Goal: Find specific page/section: Find specific page/section

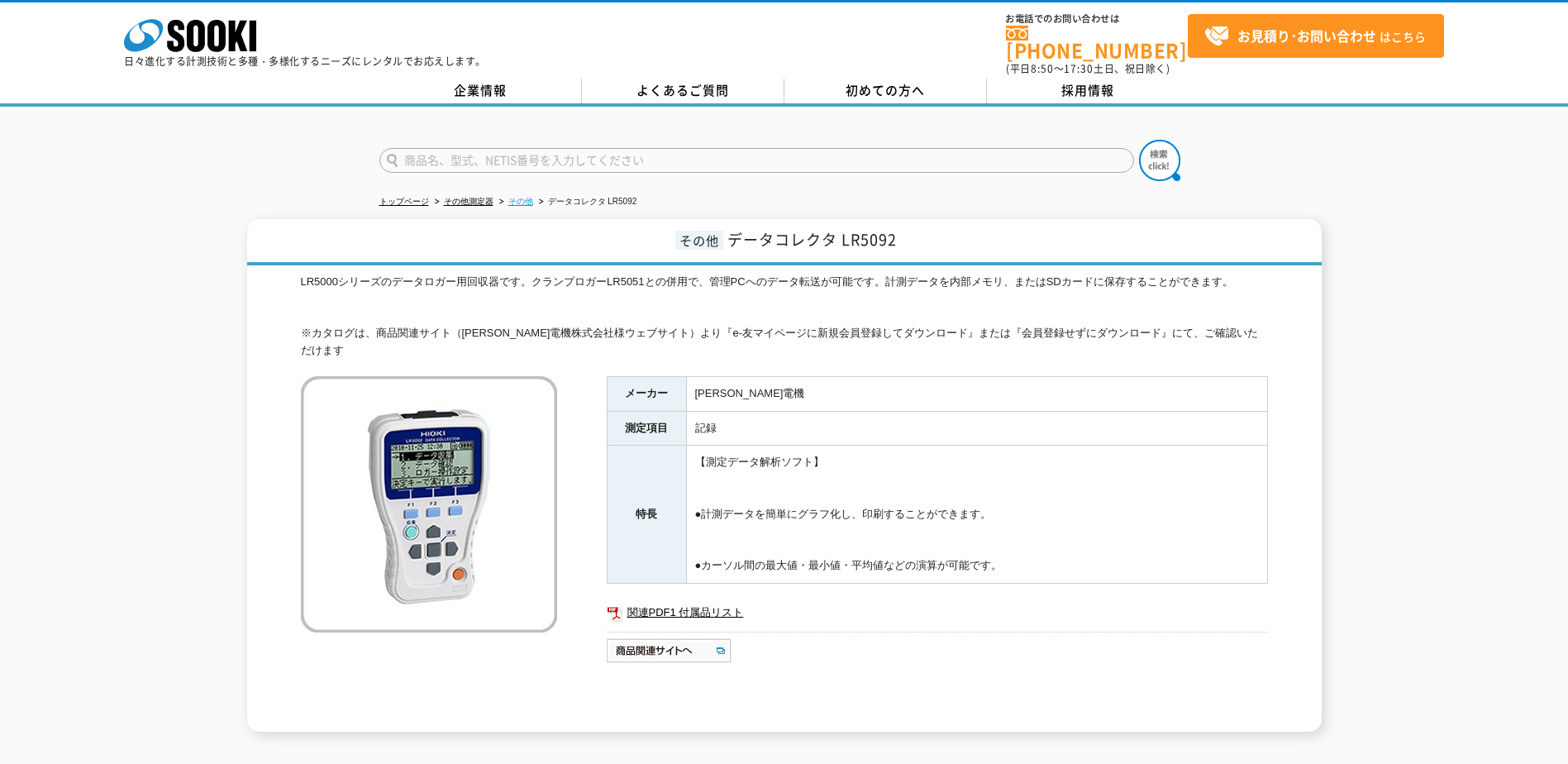
click at [520, 197] on link "その他" at bounding box center [520, 201] width 25 height 9
drag, startPoint x: 471, startPoint y: 326, endPoint x: 496, endPoint y: 329, distance: 25.2
click at [496, 329] on div "LR5000シリーズのデータロガー用回収器です。クランプロガーLR5051との併用で、管理PCへのデータ転送が可能です。計測データを内部メモリ、またはSDカー…" at bounding box center [784, 317] width 967 height 86
copy div "[PERSON_NAME]"
click at [499, 149] on input "text" at bounding box center [756, 160] width 754 height 25
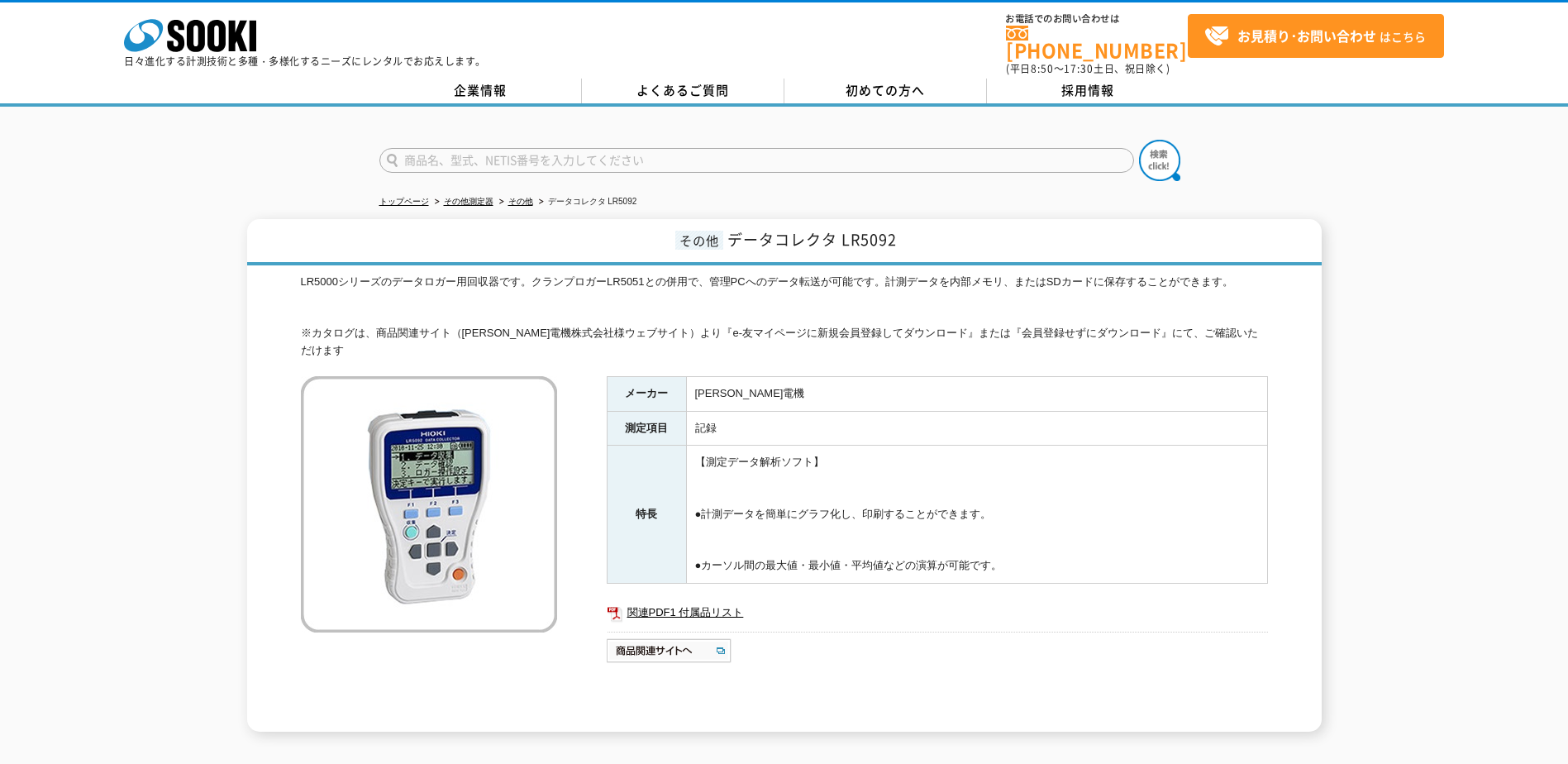
paste input "日置"
type input "日置"
click at [1139, 140] on button at bounding box center [1159, 160] width 41 height 41
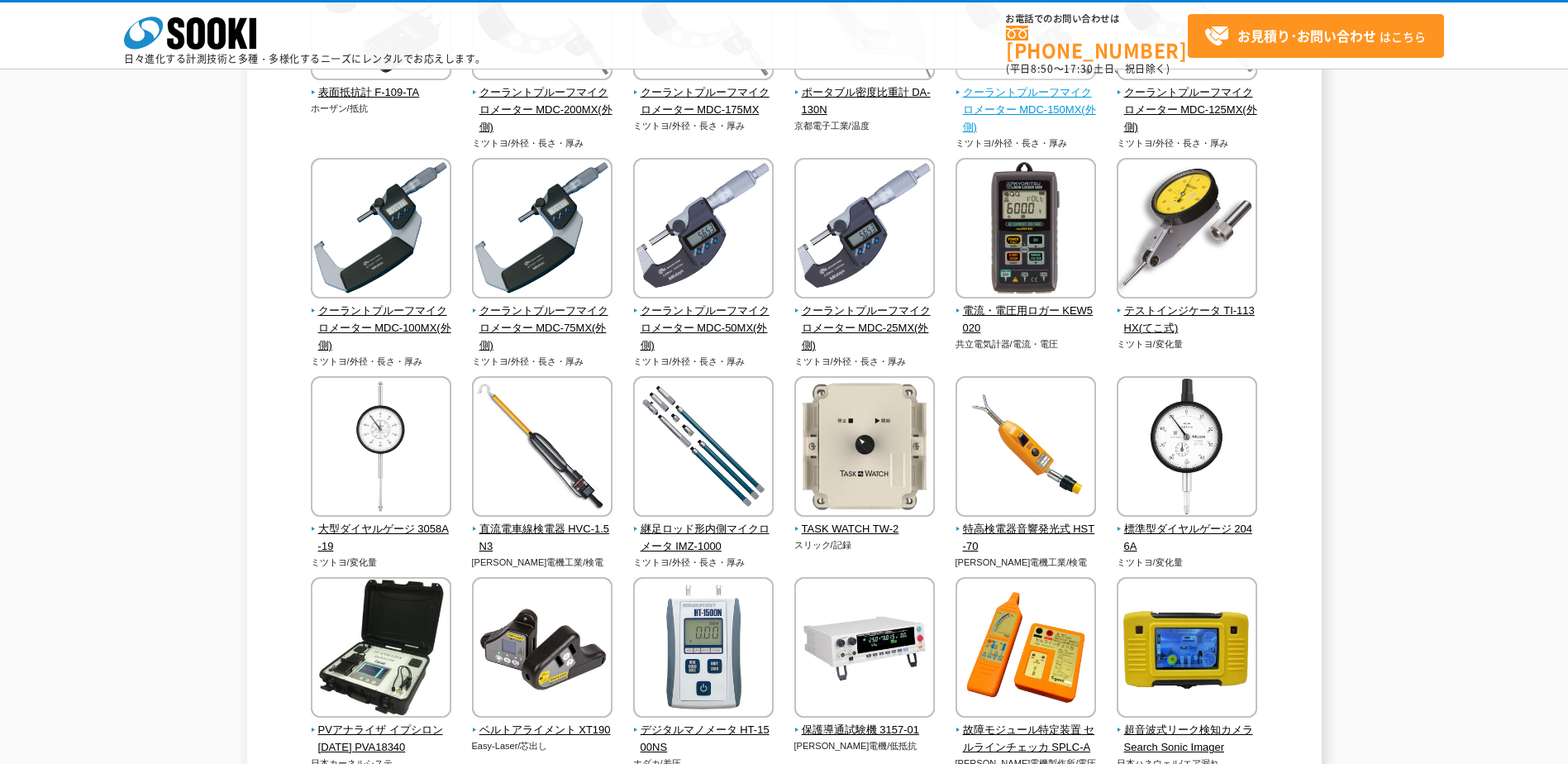
scroll to position [331, 0]
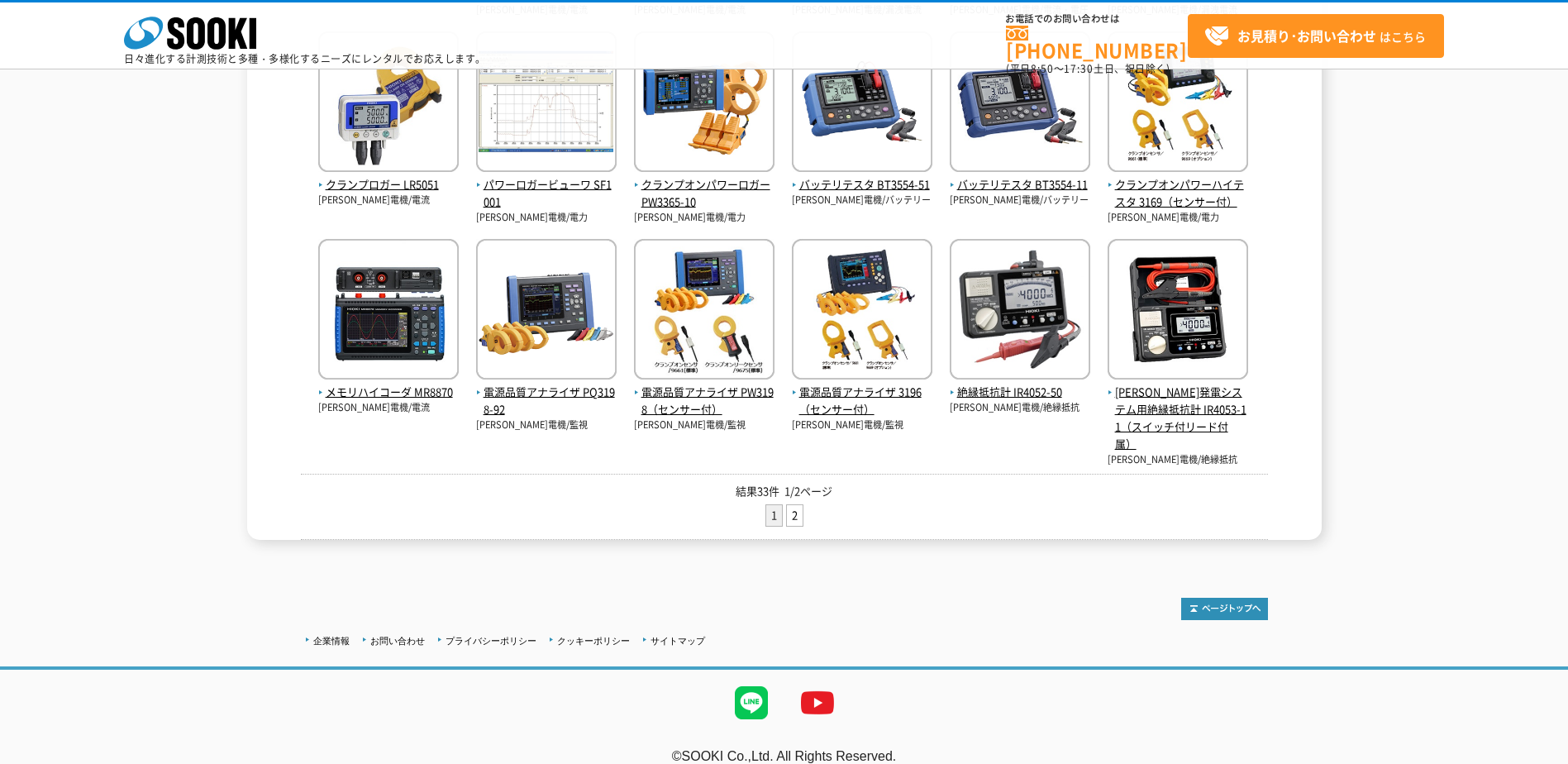
scroll to position [599, 0]
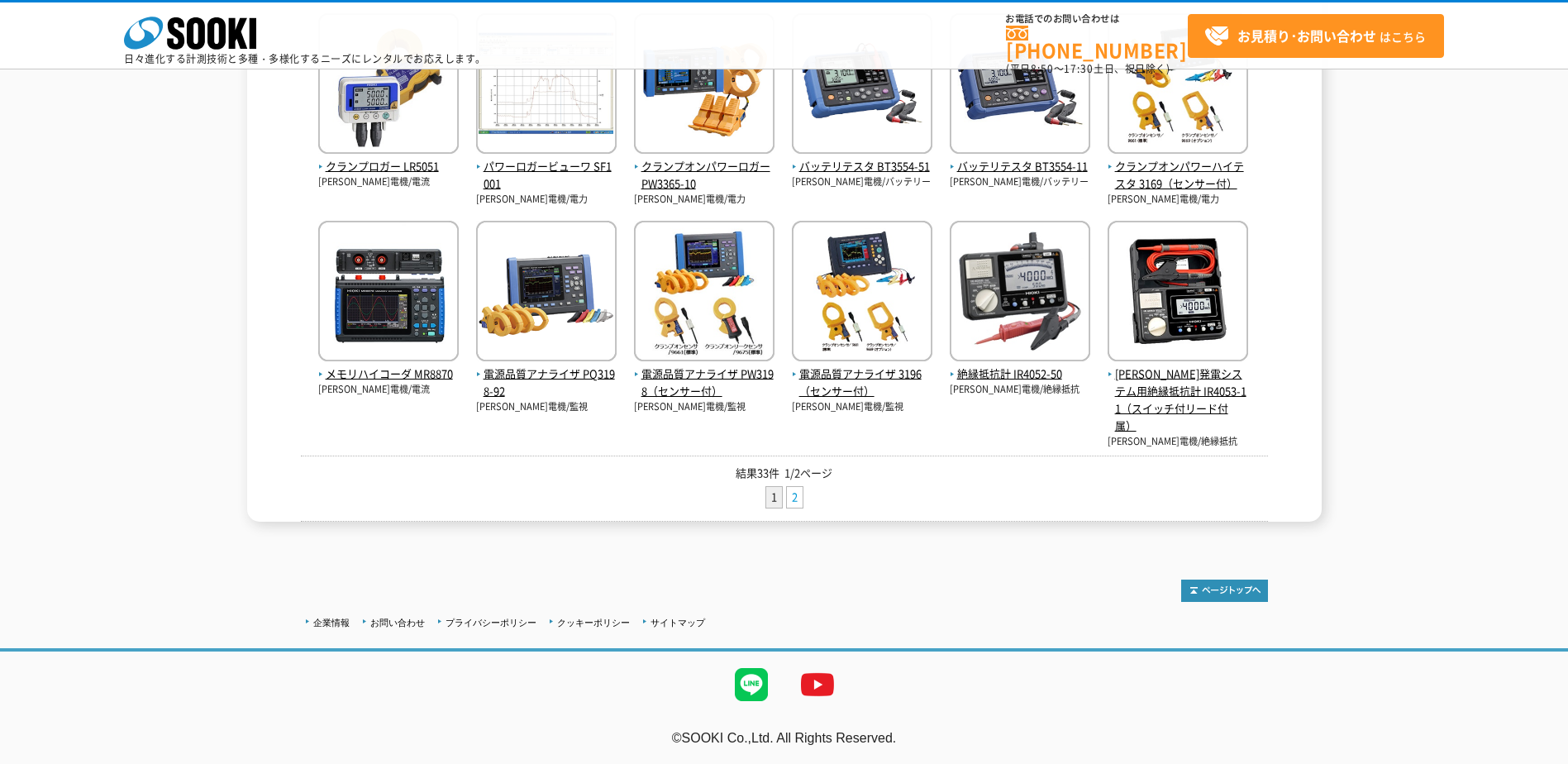
click at [797, 496] on link "2" at bounding box center [794, 498] width 16 height 20
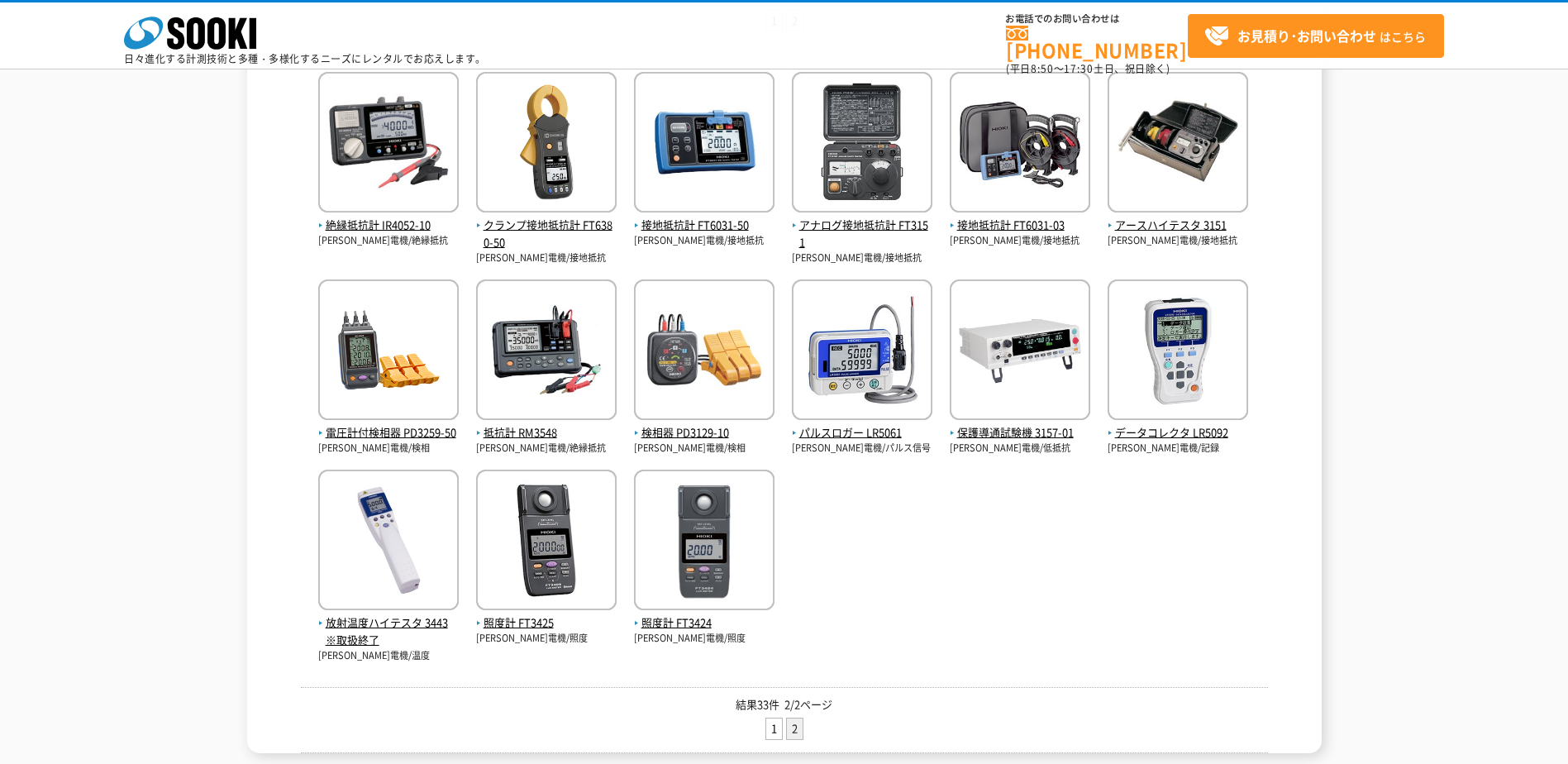
scroll to position [248, 0]
